Goal: Navigation & Orientation: Understand site structure

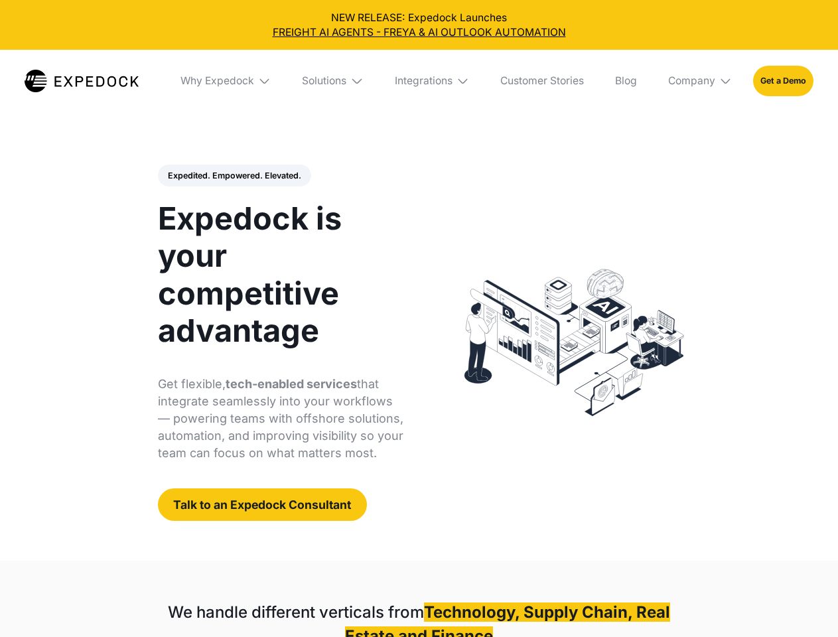
select select
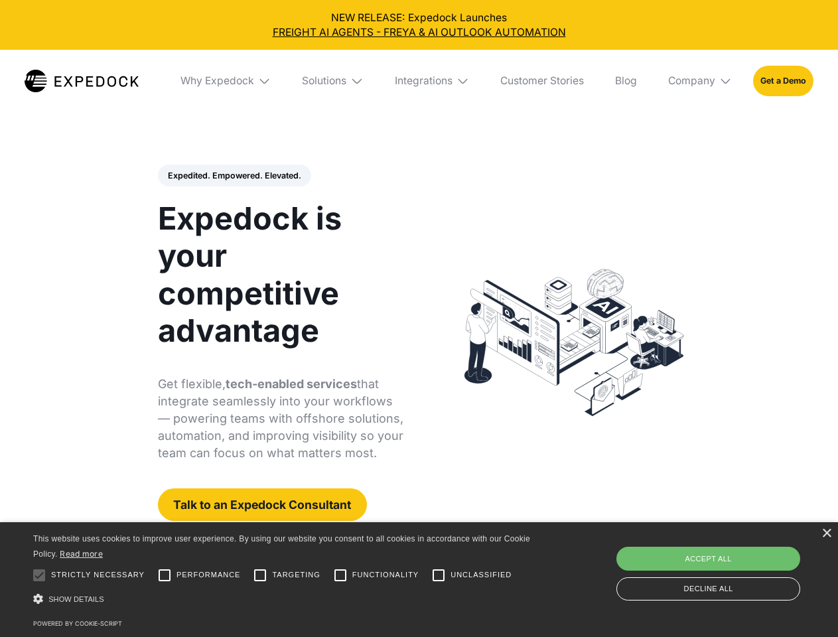
click at [418, 81] on div "Integrations" at bounding box center [424, 80] width 58 height 13
click at [226, 81] on div "Why Expedock" at bounding box center [206, 80] width 74 height 13
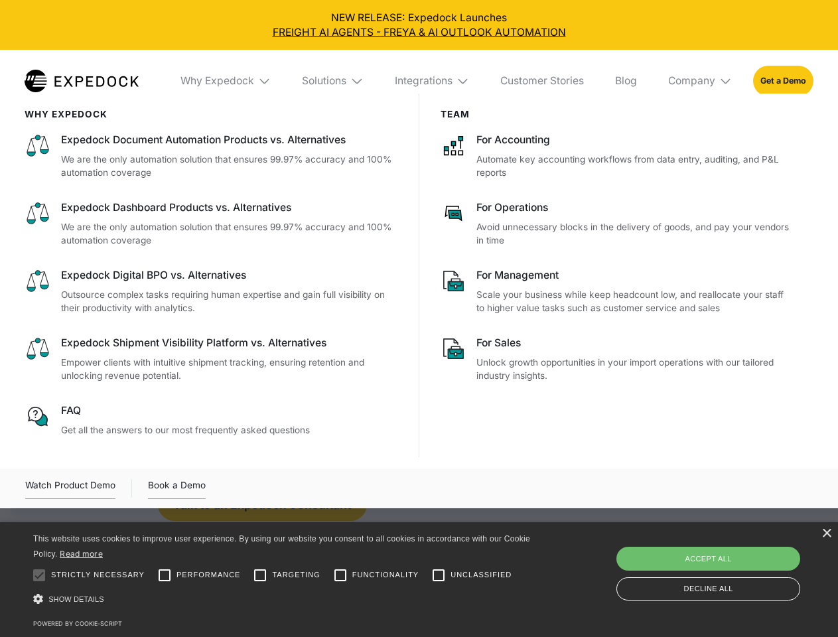
click at [334, 81] on div "Solutions" at bounding box center [324, 80] width 44 height 13
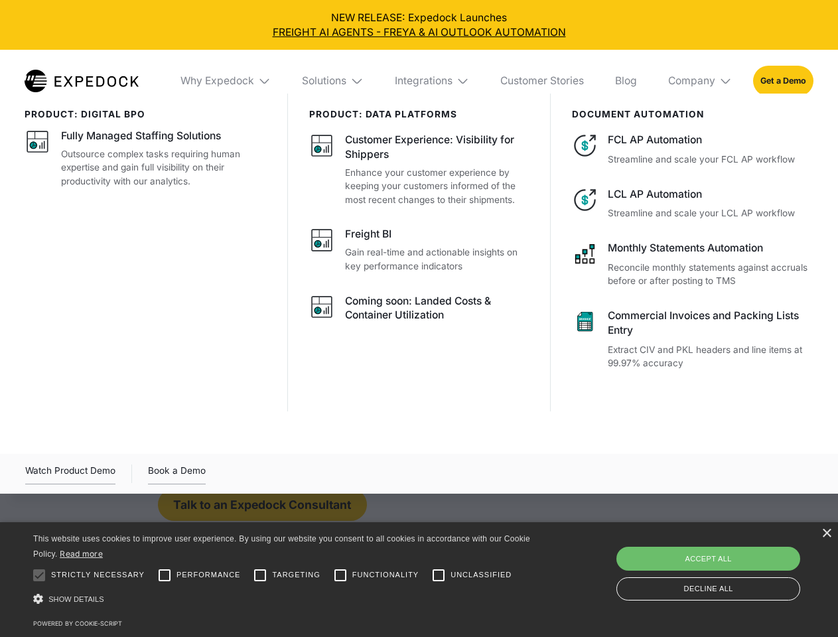
click at [432, 81] on div "Integrations" at bounding box center [424, 80] width 58 height 13
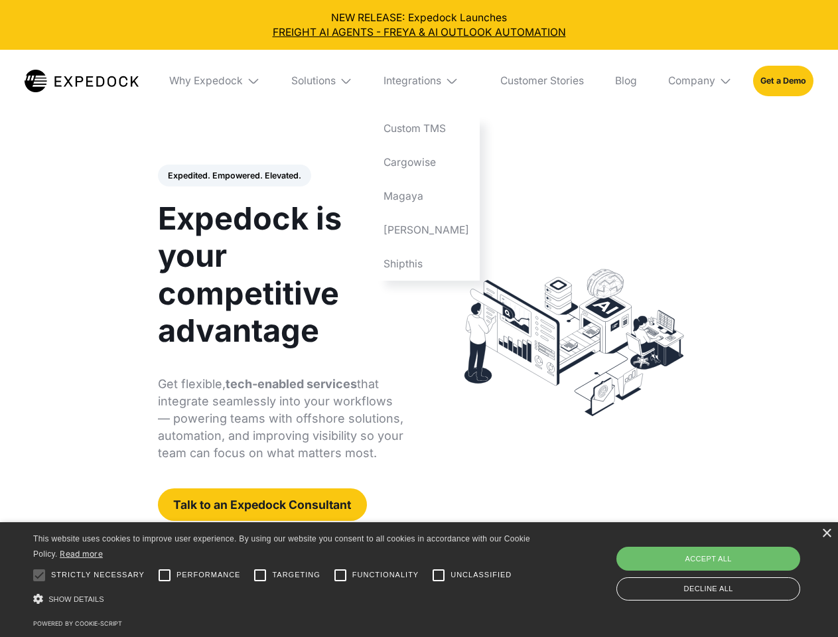
click at [700, 81] on div "Company" at bounding box center [691, 80] width 47 height 13
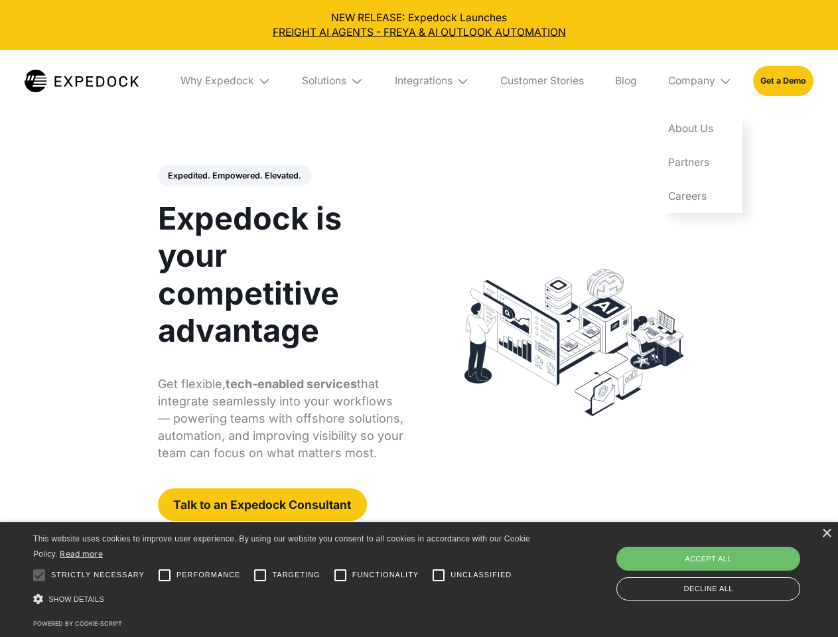
click at [233, 176] on div "Expedited. Empowered. Elevated. Automate Freight Document Extraction at 99.97% …" at bounding box center [281, 342] width 246 height 357
click at [39, 575] on div at bounding box center [39, 575] width 27 height 27
click at [164, 575] on input "Performance" at bounding box center [164, 575] width 27 height 27
checkbox input "true"
click at [260, 575] on input "Targeting" at bounding box center [260, 575] width 27 height 27
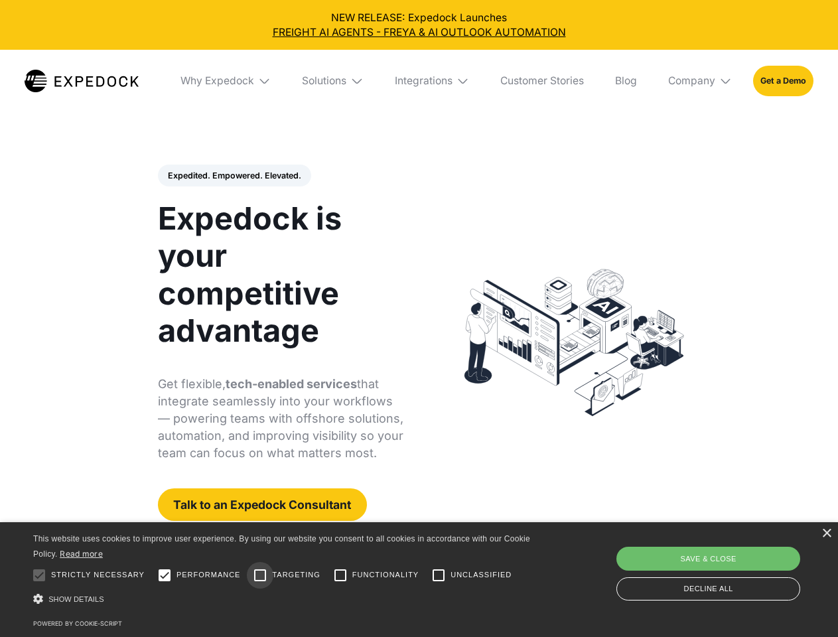
checkbox input "true"
click at [340, 575] on input "Functionality" at bounding box center [340, 575] width 27 height 27
checkbox input "true"
